Goal: Check status

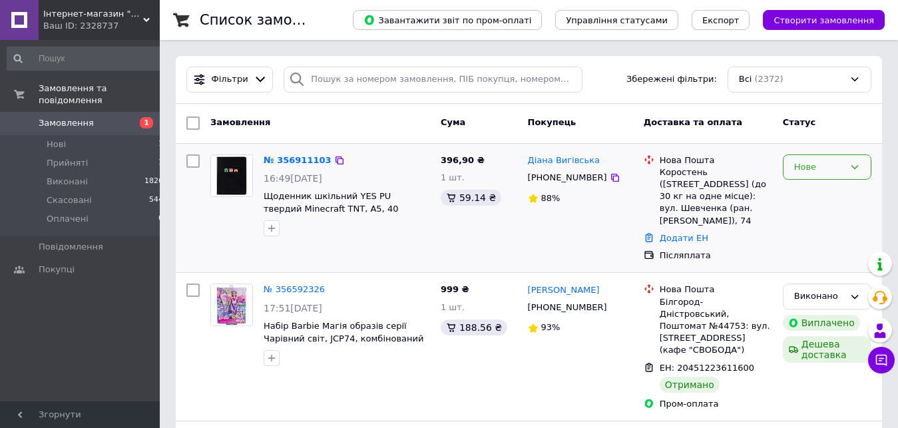
click at [814, 169] on div "Нове" at bounding box center [820, 168] width 50 height 14
click at [814, 190] on li "Прийнято" at bounding box center [827, 194] width 87 height 25
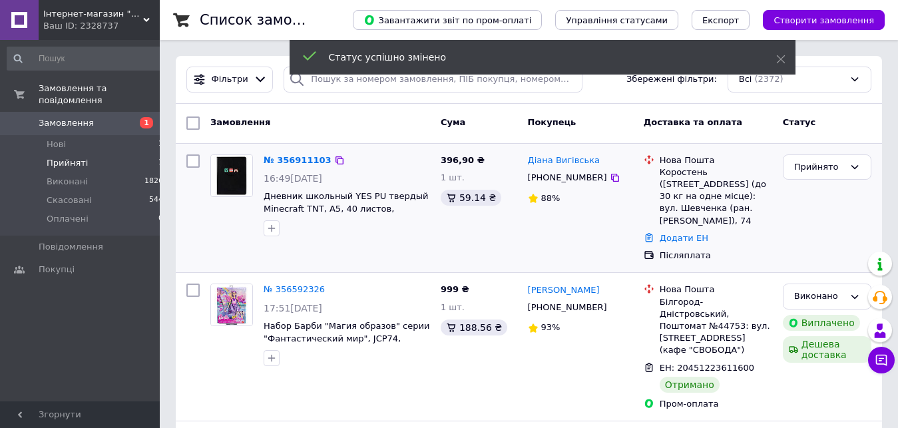
click at [79, 157] on span "Прийняті" at bounding box center [67, 163] width 41 height 12
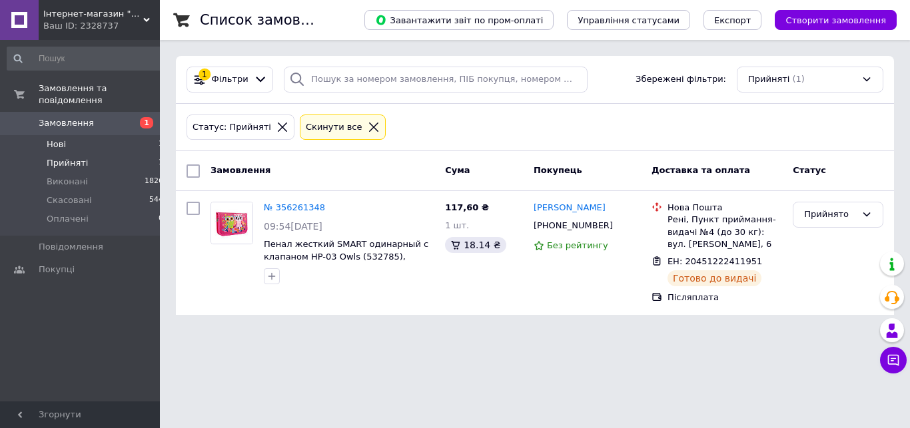
click at [86, 135] on li "Нові 1" at bounding box center [85, 144] width 171 height 19
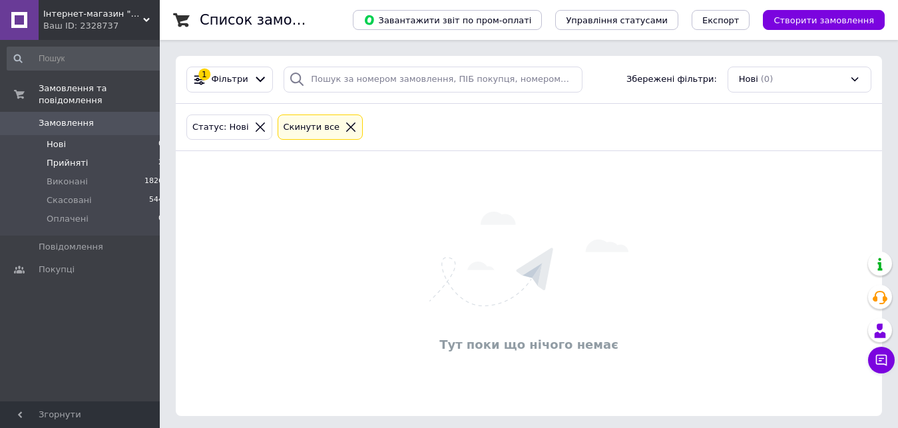
click at [67, 157] on span "Прийняті" at bounding box center [67, 163] width 41 height 12
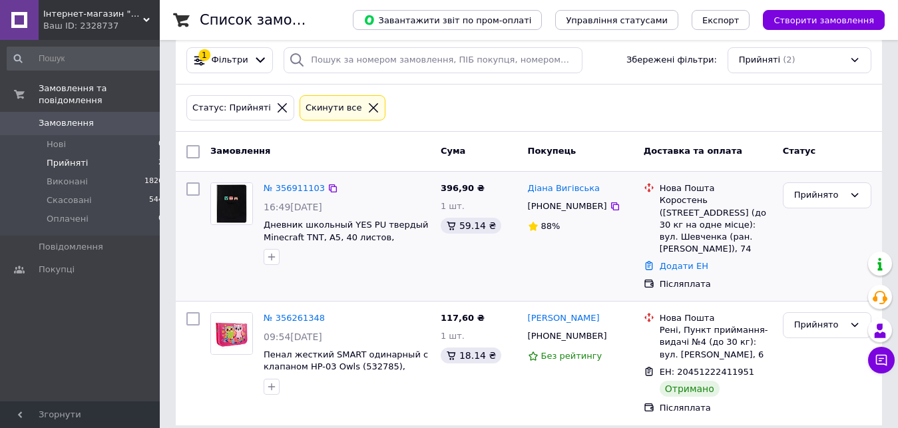
scroll to position [21, 0]
